Goal: Check status: Check status

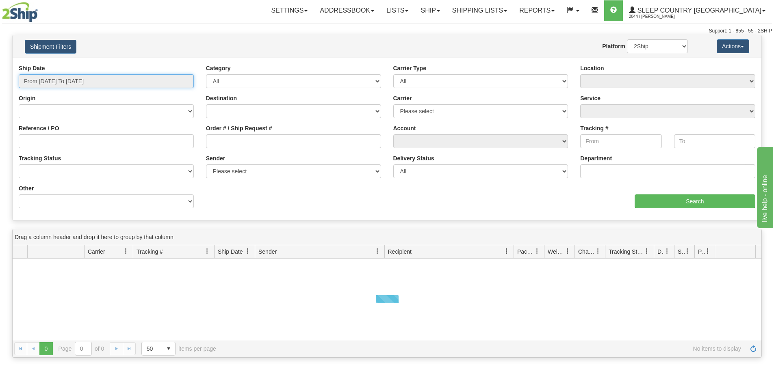
click at [129, 83] on input "From [DATE] To [DATE]" at bounding box center [106, 81] width 175 height 14
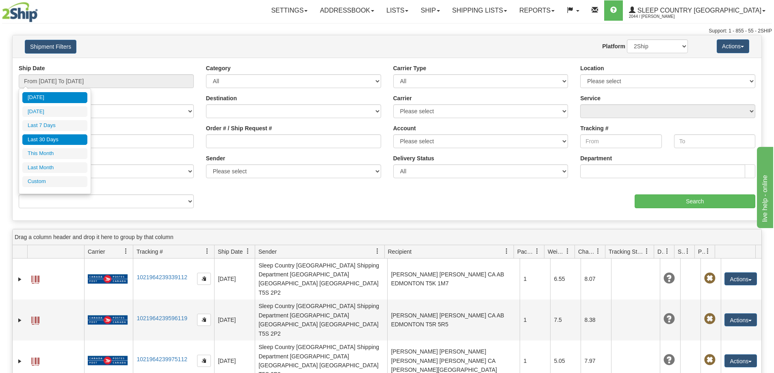
click at [50, 141] on li "Last 30 Days" at bounding box center [54, 139] width 65 height 11
type input "From [DATE] To [DATE]"
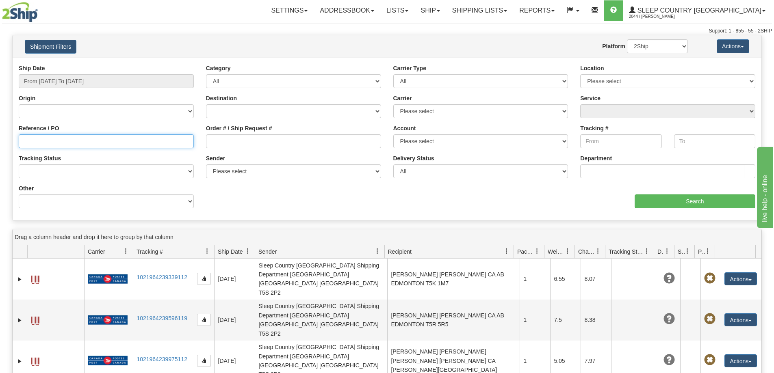
click at [54, 138] on input "Reference / PO" at bounding box center [106, 141] width 175 height 14
paste input "9007G145406"
type input "9007G145406"
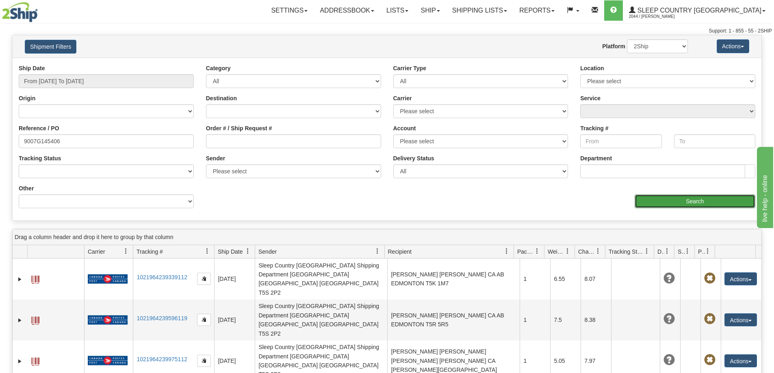
click at [703, 201] on input "Search" at bounding box center [694, 202] width 121 height 14
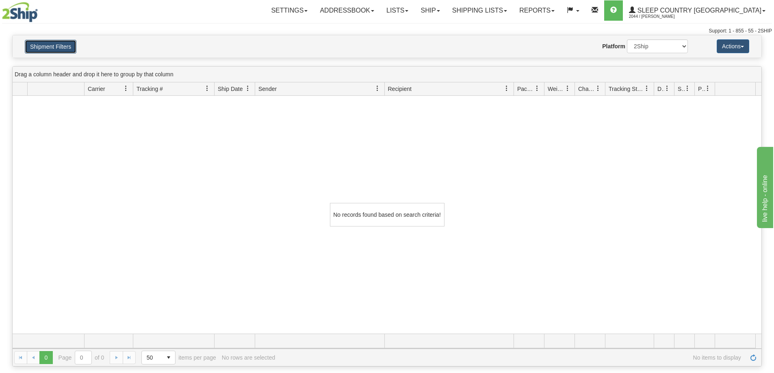
click at [44, 47] on button "Shipment Filters" at bounding box center [51, 47] width 52 height 14
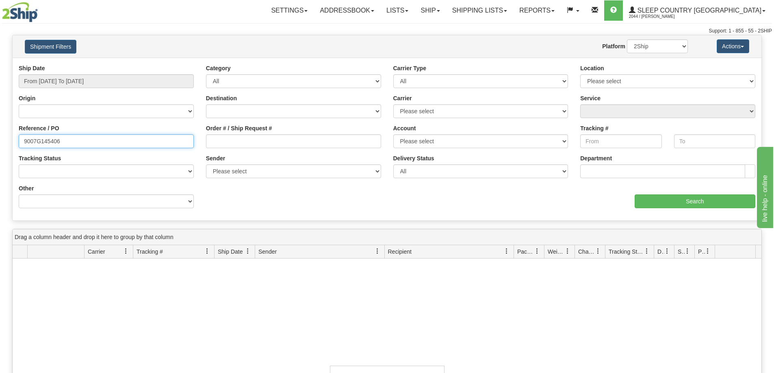
drag, startPoint x: 84, startPoint y: 142, endPoint x: -12, endPoint y: 135, distance: 95.7
click at [0, 135] on html "Upgrade Account Cancel Toggle navigation Settings New Senders" at bounding box center [387, 186] width 774 height 373
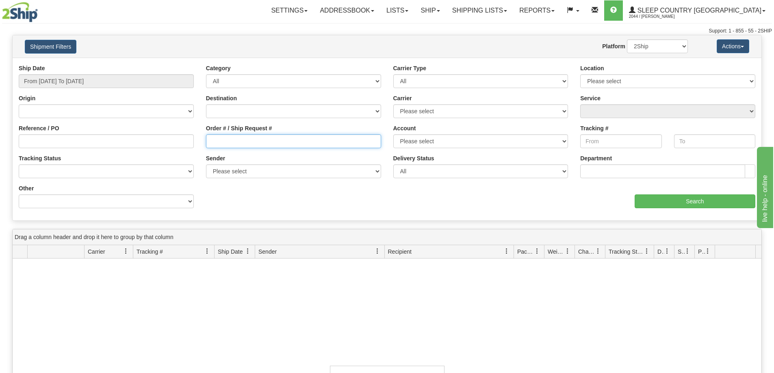
click at [239, 144] on input "Order # / Ship Request #" at bounding box center [293, 141] width 175 height 14
paste input "9007G145406"
click at [210, 140] on input "9007G145406" at bounding box center [293, 141] width 175 height 14
type input "9007G145406"
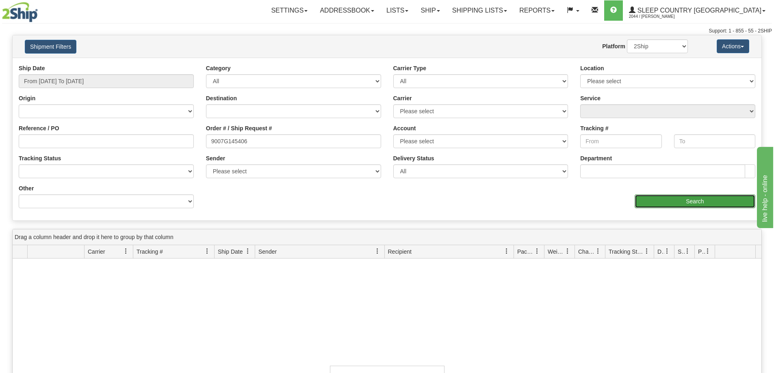
click at [703, 200] on input "Search" at bounding box center [694, 202] width 121 height 14
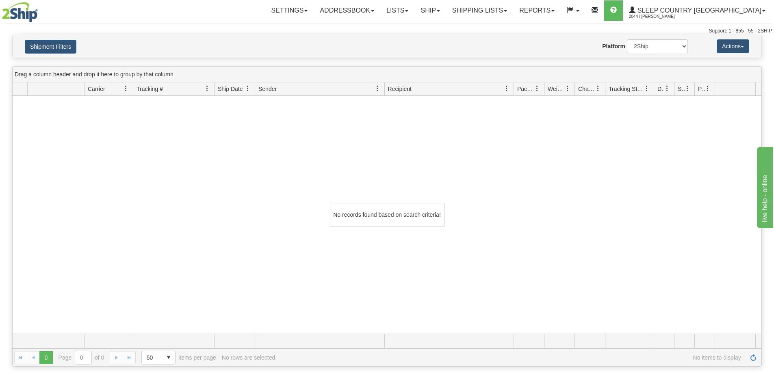
click at [656, 186] on div "No records found based on search criteria!" at bounding box center [387, 215] width 749 height 238
click at [512, 3] on link "Shipping lists" at bounding box center [479, 10] width 67 height 20
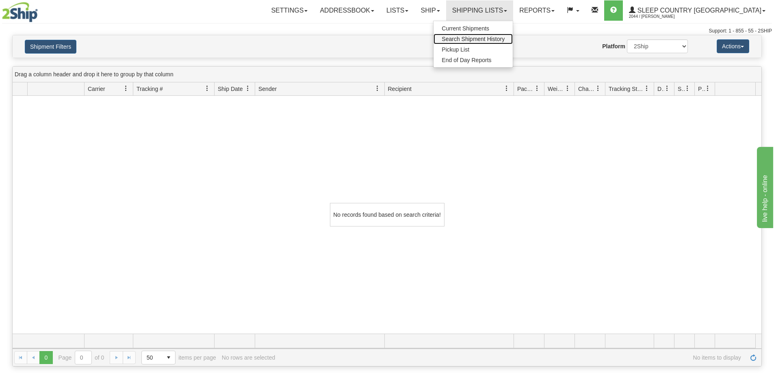
click at [504, 37] on span "Search Shipment History" at bounding box center [472, 39] width 63 height 6
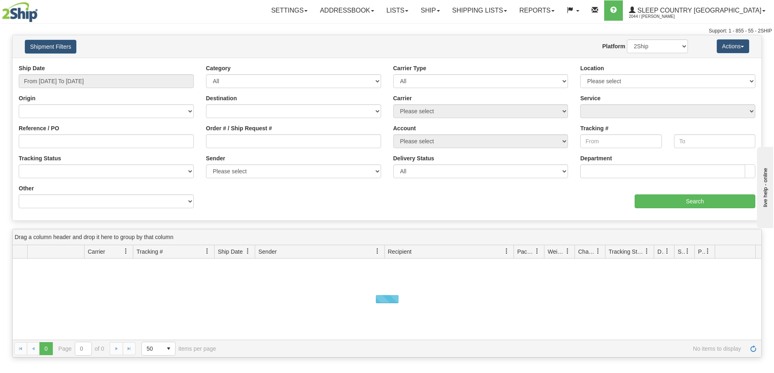
click at [115, 88] on div "Ship Date From 09/02/2025 To 09/03/2025" at bounding box center [106, 79] width 187 height 30
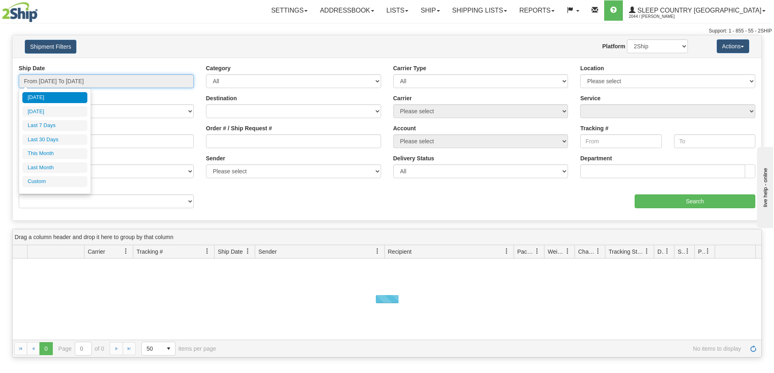
click at [118, 81] on input "From [DATE] To [DATE]" at bounding box center [106, 81] width 175 height 14
click at [60, 136] on li "Last 30 Days" at bounding box center [54, 139] width 65 height 11
type input "From [DATE] To [DATE]"
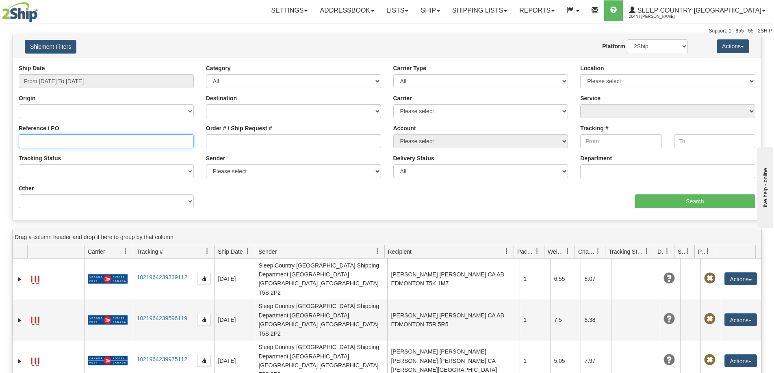
click at [76, 142] on input "Reference / PO" at bounding box center [106, 141] width 175 height 14
paste input "9007G145406"
type input "9007G145406"
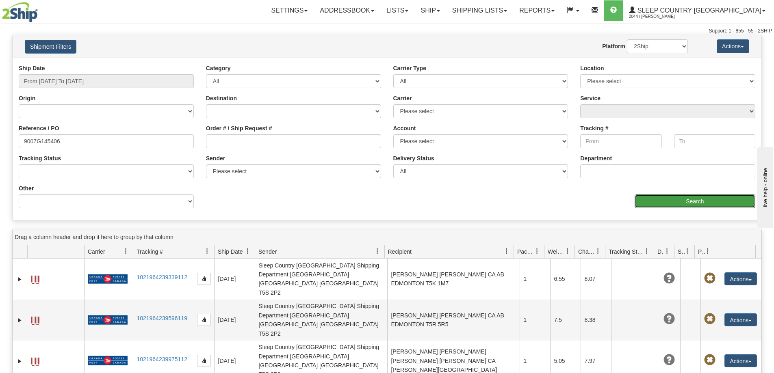
click at [720, 196] on input "Search" at bounding box center [694, 202] width 121 height 14
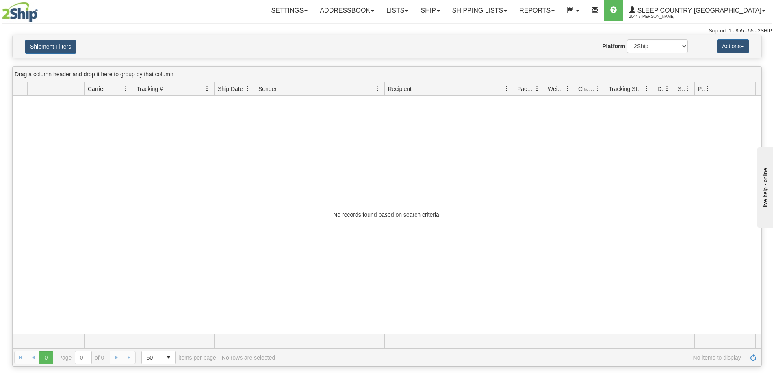
drag, startPoint x: 656, startPoint y: 232, endPoint x: 655, endPoint y: 224, distance: 7.5
click at [657, 232] on div "No records found based on search criteria!" at bounding box center [387, 215] width 749 height 238
click at [513, 14] on link "Shipping lists" at bounding box center [479, 10] width 67 height 20
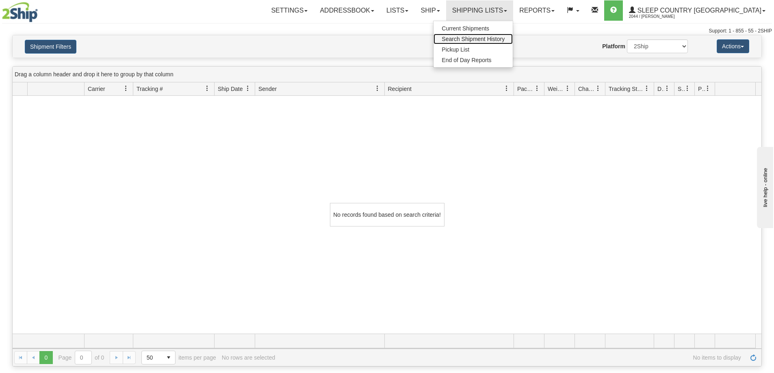
click at [504, 39] on span "Search Shipment History" at bounding box center [472, 39] width 63 height 6
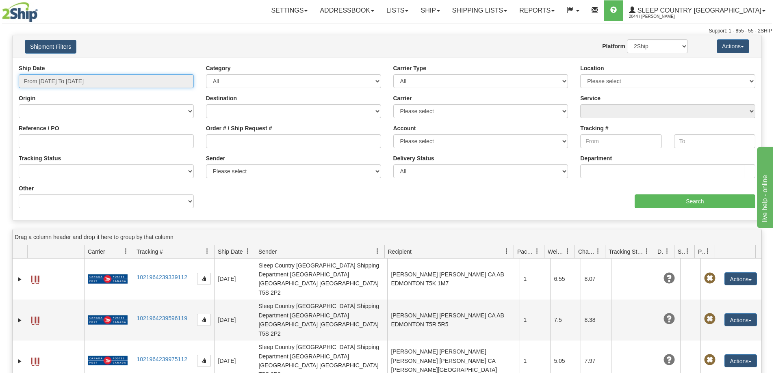
click at [124, 82] on input "From [DATE] To [DATE]" at bounding box center [106, 81] width 175 height 14
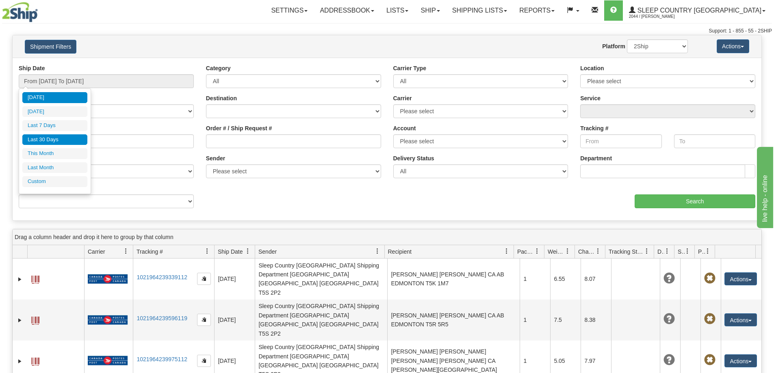
click at [66, 143] on li "Last 30 Days" at bounding box center [54, 139] width 65 height 11
type input "From [DATE] To [DATE]"
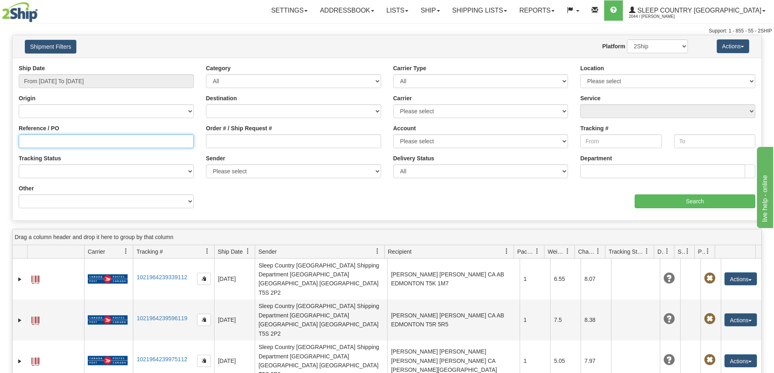
click at [63, 145] on input "Reference / PO" at bounding box center [106, 141] width 175 height 14
paste input "9000I041303"
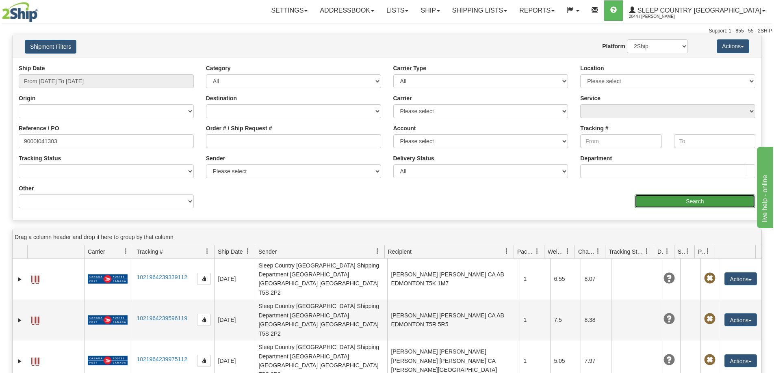
click at [697, 204] on input "Search" at bounding box center [694, 202] width 121 height 14
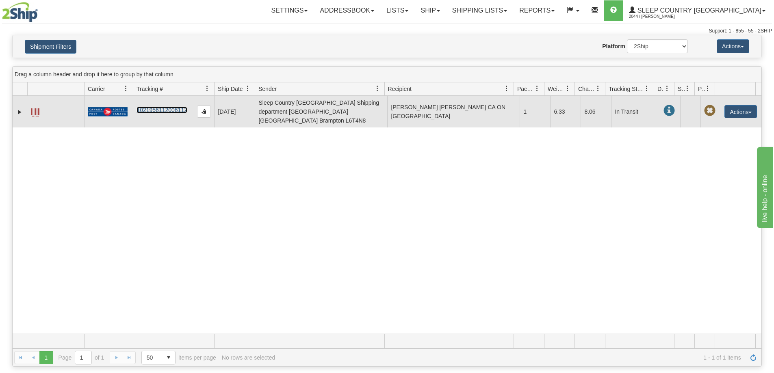
click at [169, 107] on link "1021956112006112" at bounding box center [161, 110] width 51 height 6
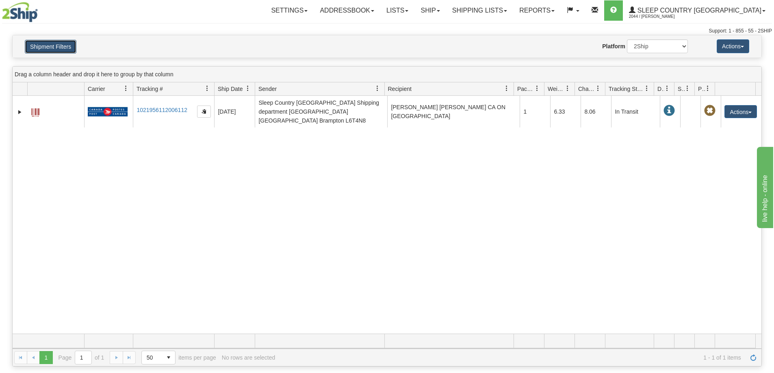
click at [57, 46] on button "Shipment Filters" at bounding box center [51, 47] width 52 height 14
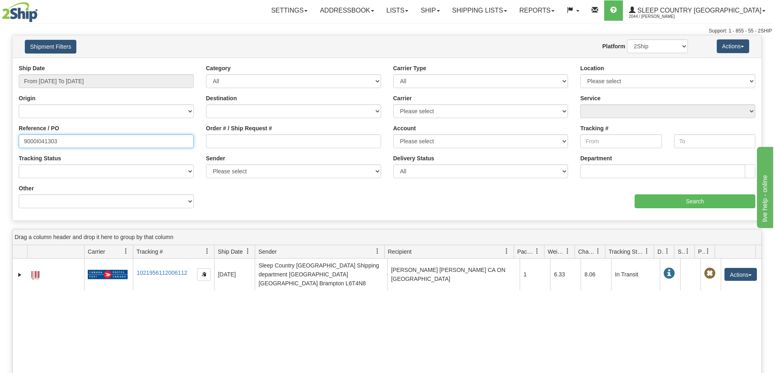
drag, startPoint x: 77, startPoint y: 143, endPoint x: -34, endPoint y: 154, distance: 111.8
click at [0, 154] on html "Upgrade Account Cancel Toggle navigation Settings New Senders" at bounding box center [387, 186] width 774 height 373
paste input "56341"
type input "9000I056341"
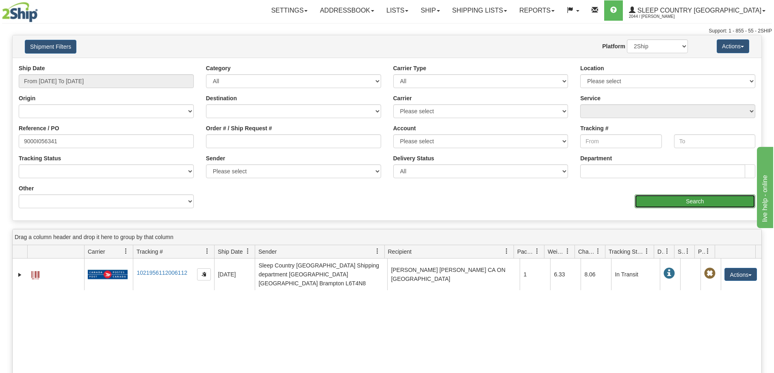
click at [692, 206] on input "Search" at bounding box center [694, 202] width 121 height 14
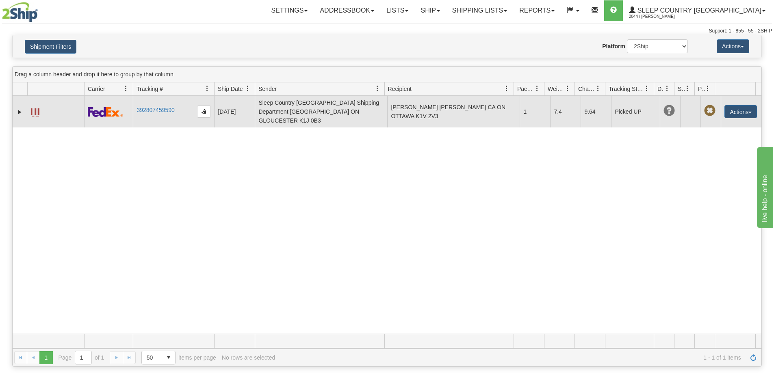
drag, startPoint x: 179, startPoint y: 107, endPoint x: 141, endPoint y: 111, distance: 38.0
click at [141, 111] on td "392807459590" at bounding box center [173, 112] width 81 height 32
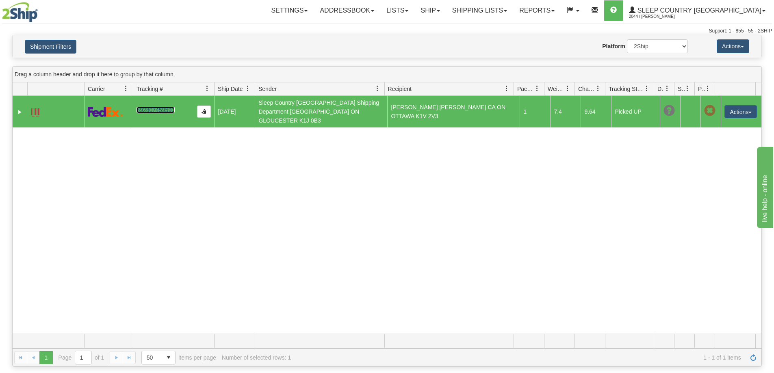
click at [145, 107] on link "392807459590" at bounding box center [155, 110] width 38 height 6
click at [439, 99] on td "[PERSON_NAME] [PERSON_NAME] CA ON OTTAWA K1V 2V3" at bounding box center [453, 112] width 132 height 32
drag, startPoint x: 430, startPoint y: 100, endPoint x: 388, endPoint y: 103, distance: 42.4
click at [388, 103] on td "[PERSON_NAME] [PERSON_NAME] CA ON OTTAWA K1V 2V3" at bounding box center [453, 112] width 132 height 32
drag, startPoint x: 437, startPoint y: 113, endPoint x: 410, endPoint y: 114, distance: 26.4
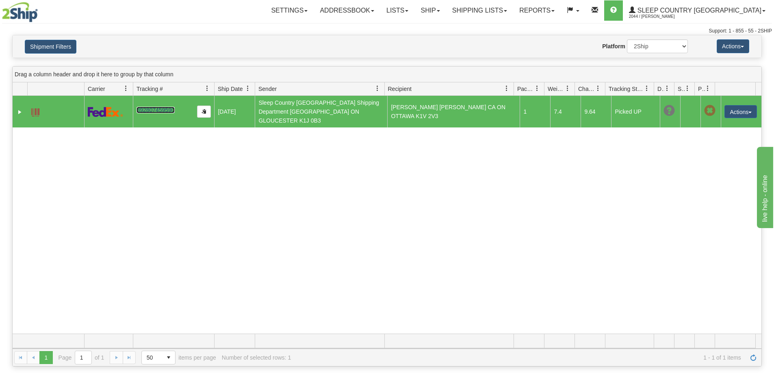
click at [410, 114] on td "[PERSON_NAME] [PERSON_NAME] CA ON OTTAWA K1V 2V3" at bounding box center [453, 112] width 132 height 32
